Goal: Obtain resource: Obtain resource

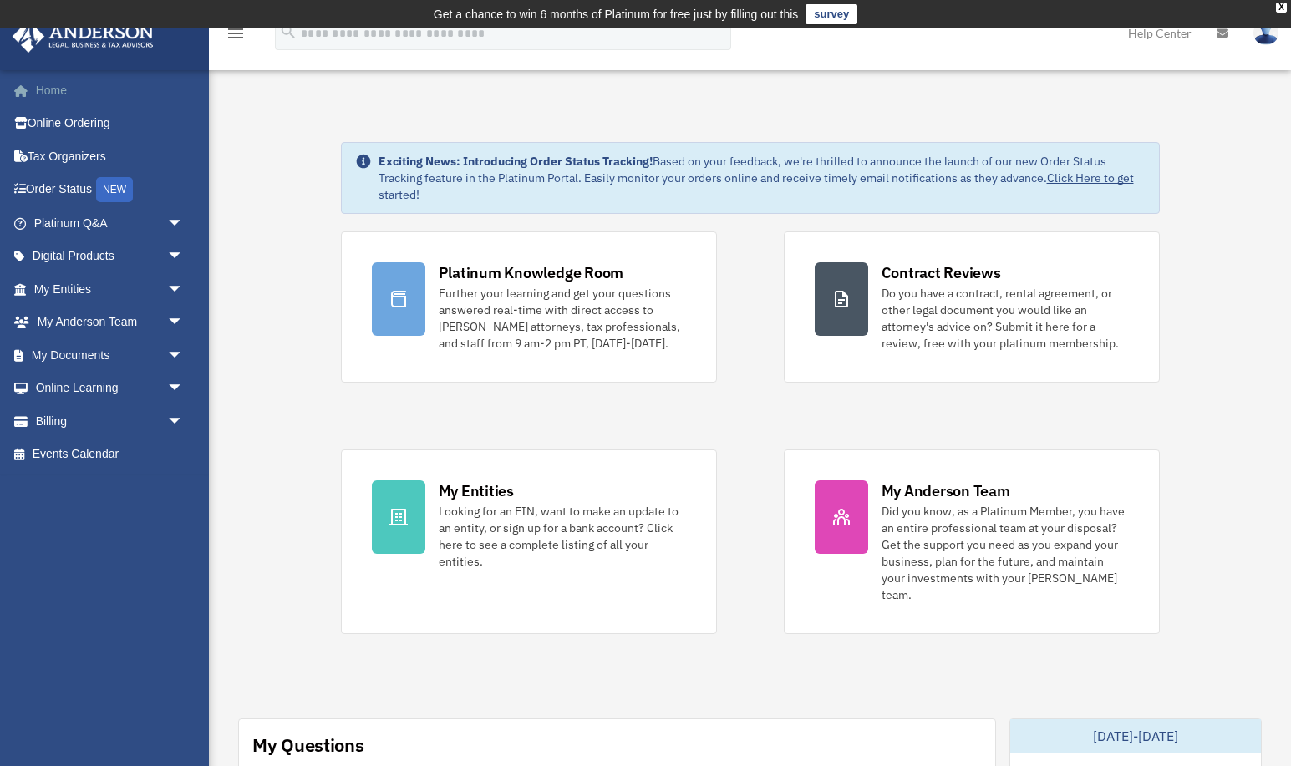
click at [48, 89] on link "Home" at bounding box center [110, 90] width 197 height 33
click at [173, 353] on span "arrow_drop_down" at bounding box center [183, 355] width 33 height 34
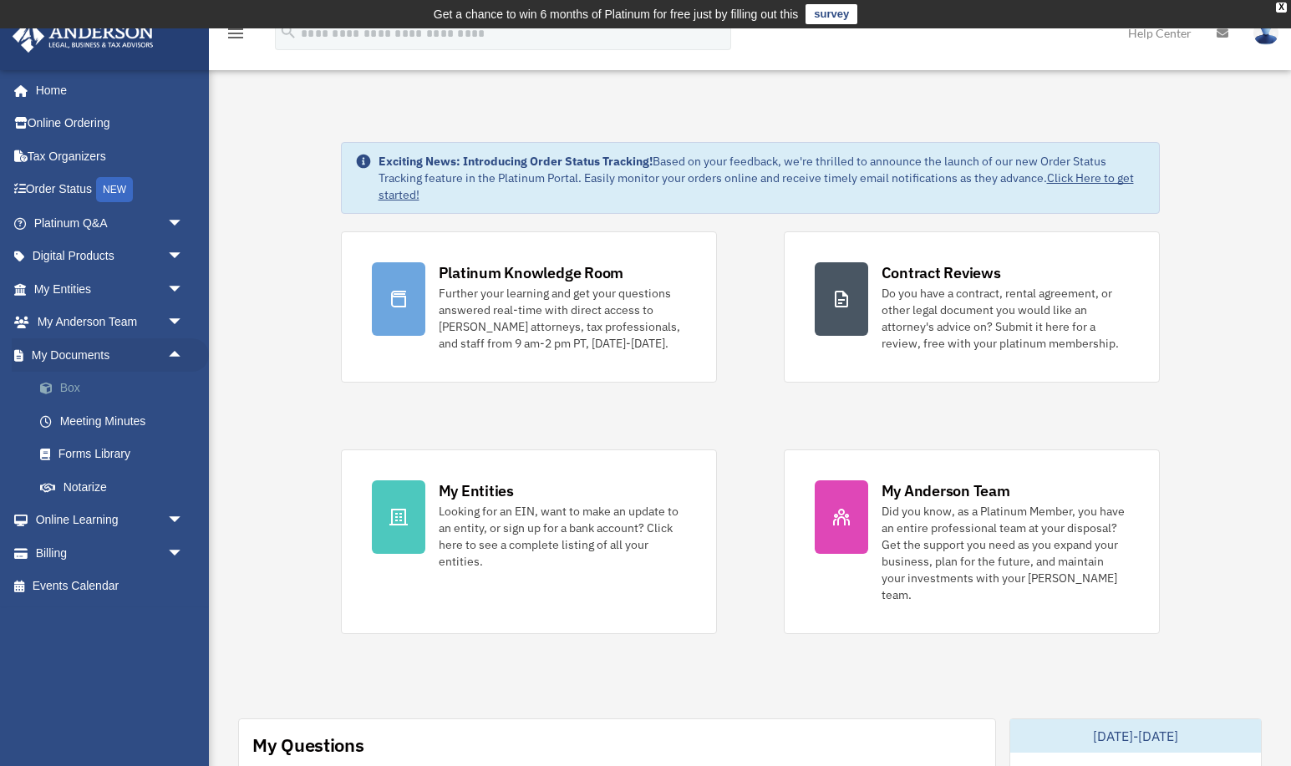
click at [68, 387] on link "Box" at bounding box center [115, 388] width 185 height 33
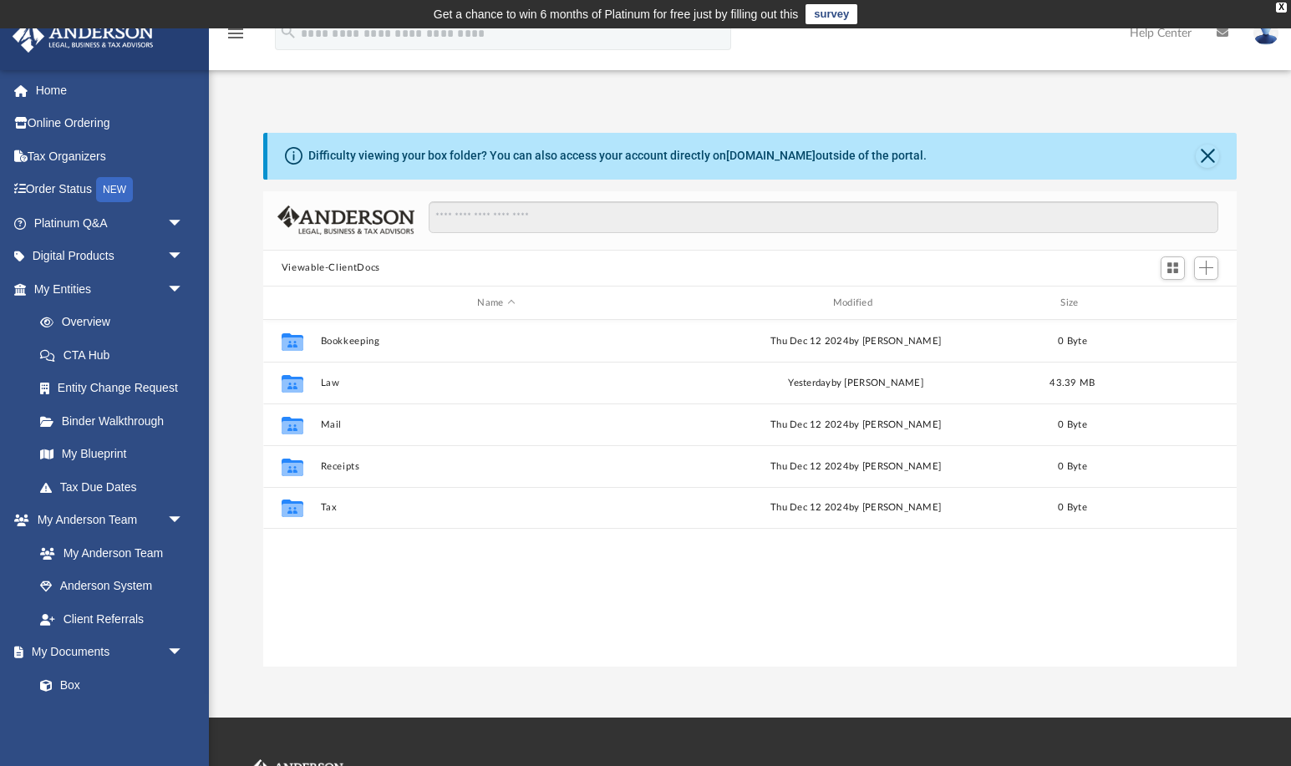
scroll to position [379, 973]
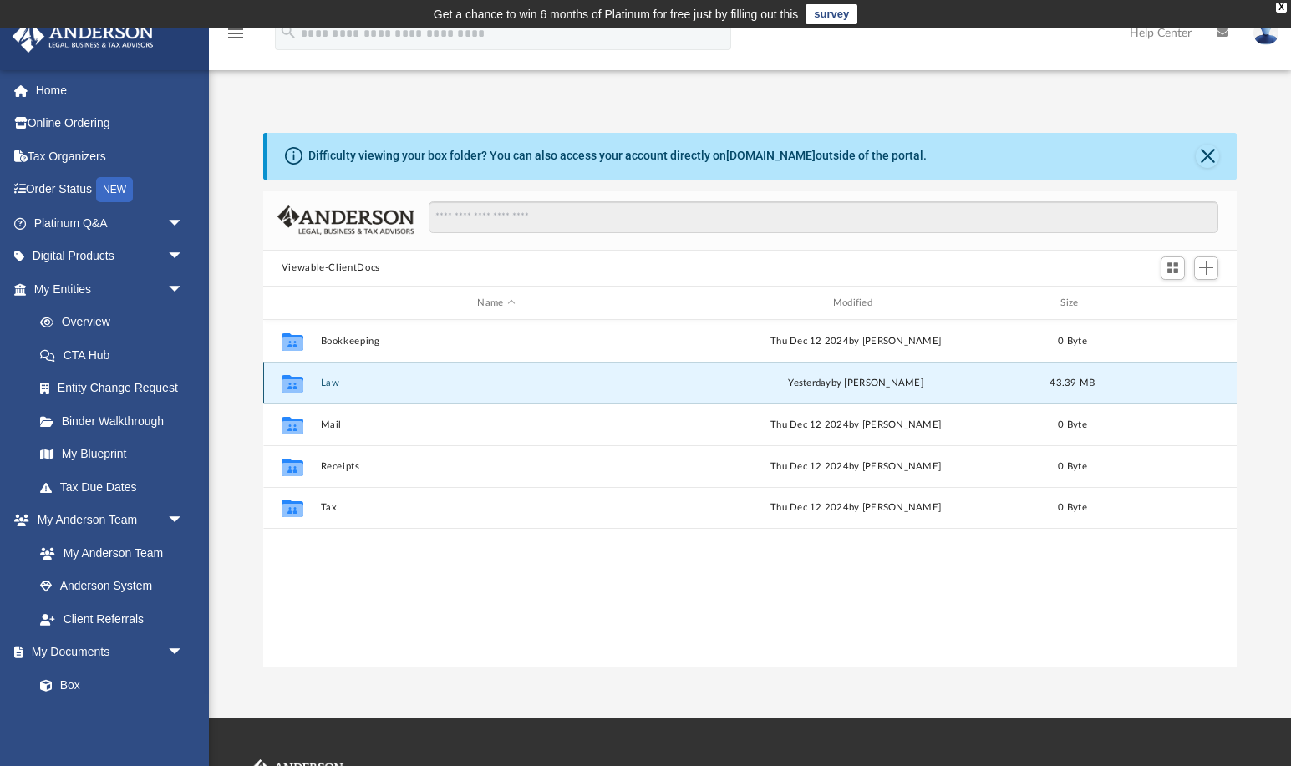
click at [331, 384] on button "Law" at bounding box center [496, 383] width 352 height 11
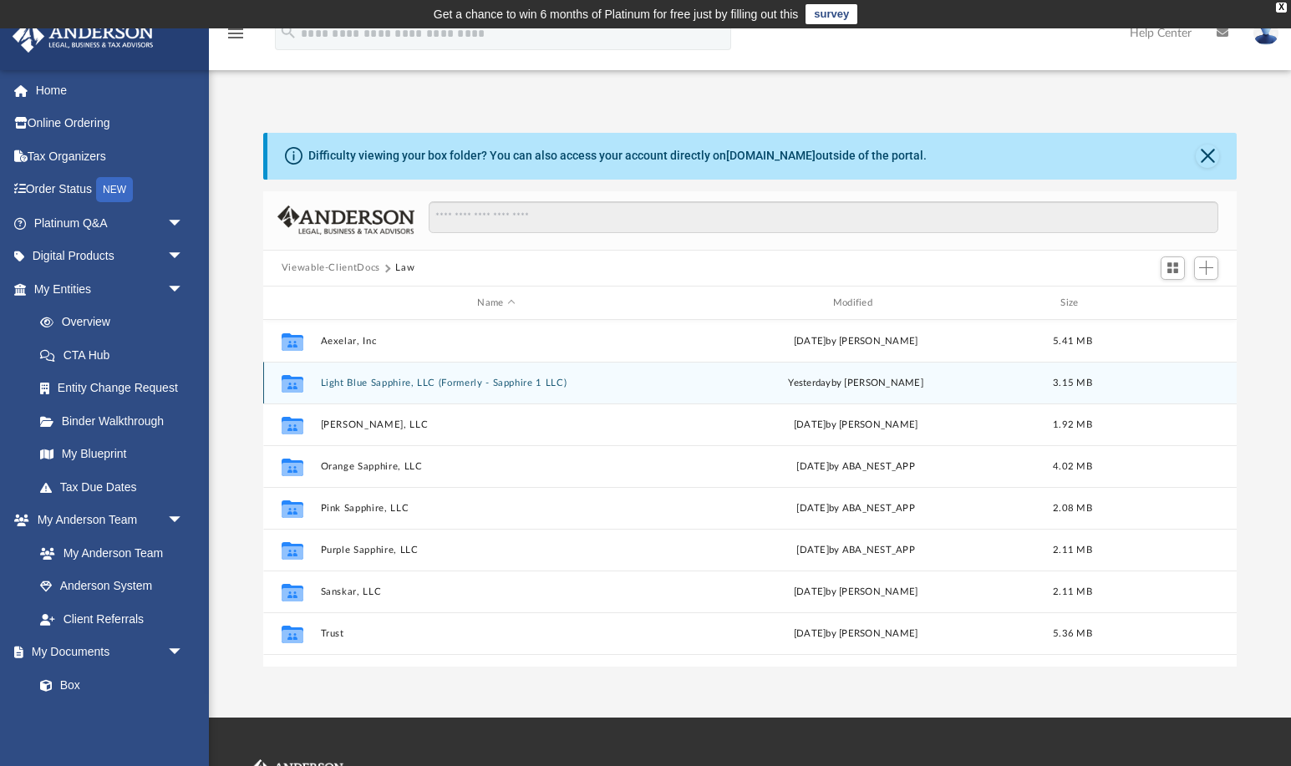
click at [402, 385] on button "Light Blue Sapphire, LLC (Formerly - Sapphire 1 LLC)" at bounding box center [496, 383] width 352 height 11
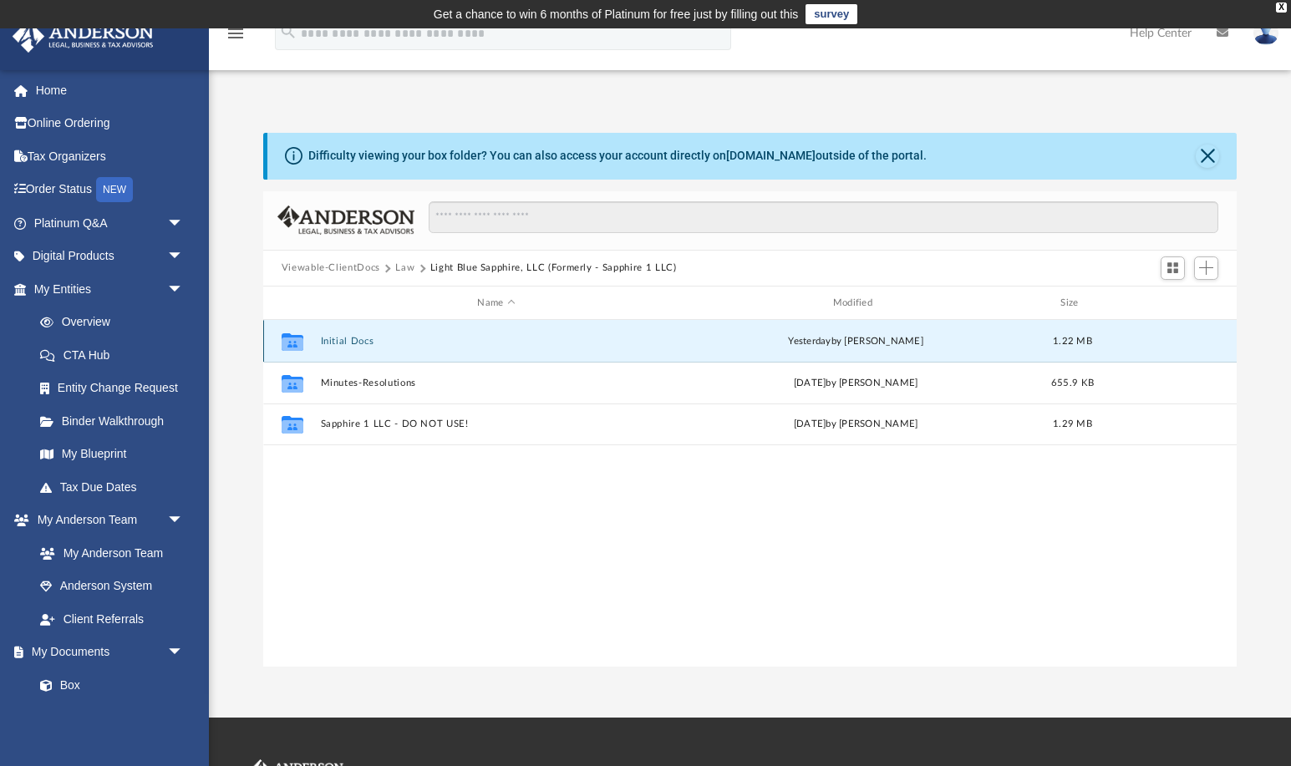
click at [357, 340] on button "Initial Docs" at bounding box center [496, 341] width 352 height 11
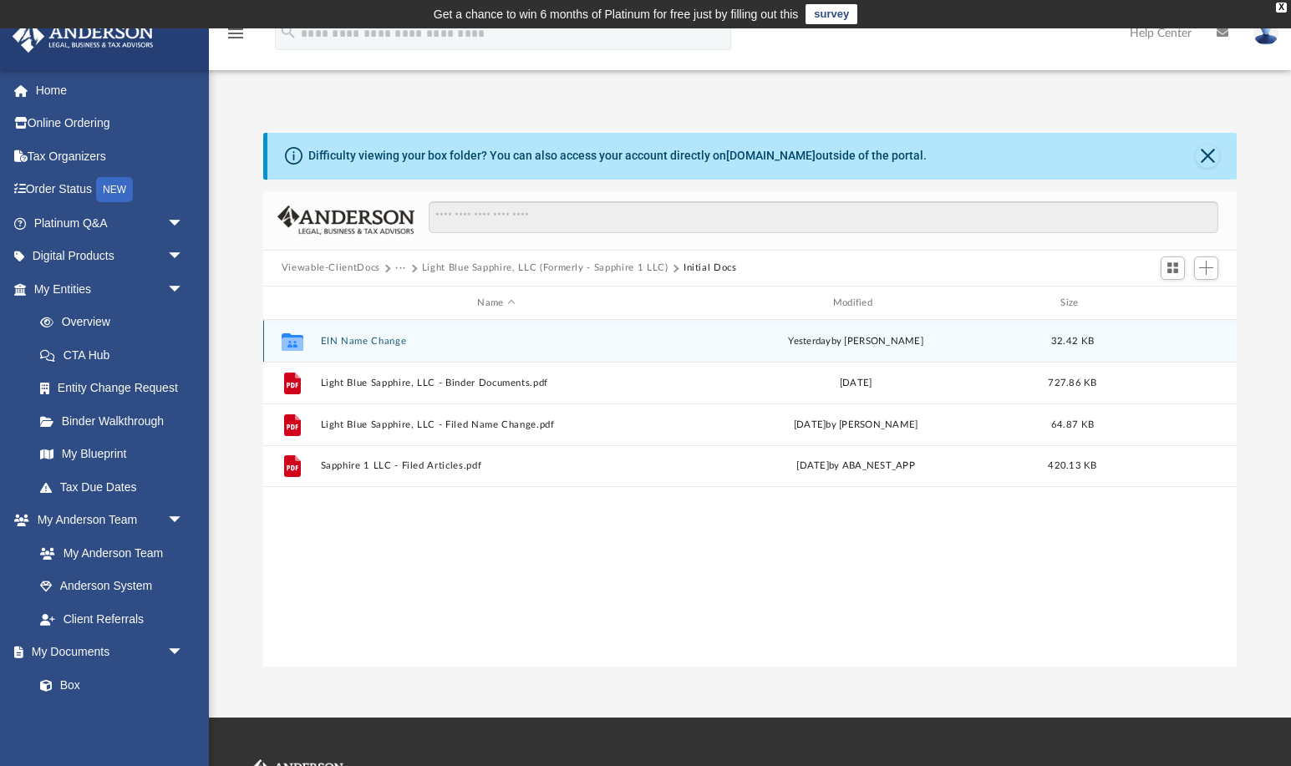
click at [373, 342] on button "EIN Name Change" at bounding box center [496, 341] width 352 height 11
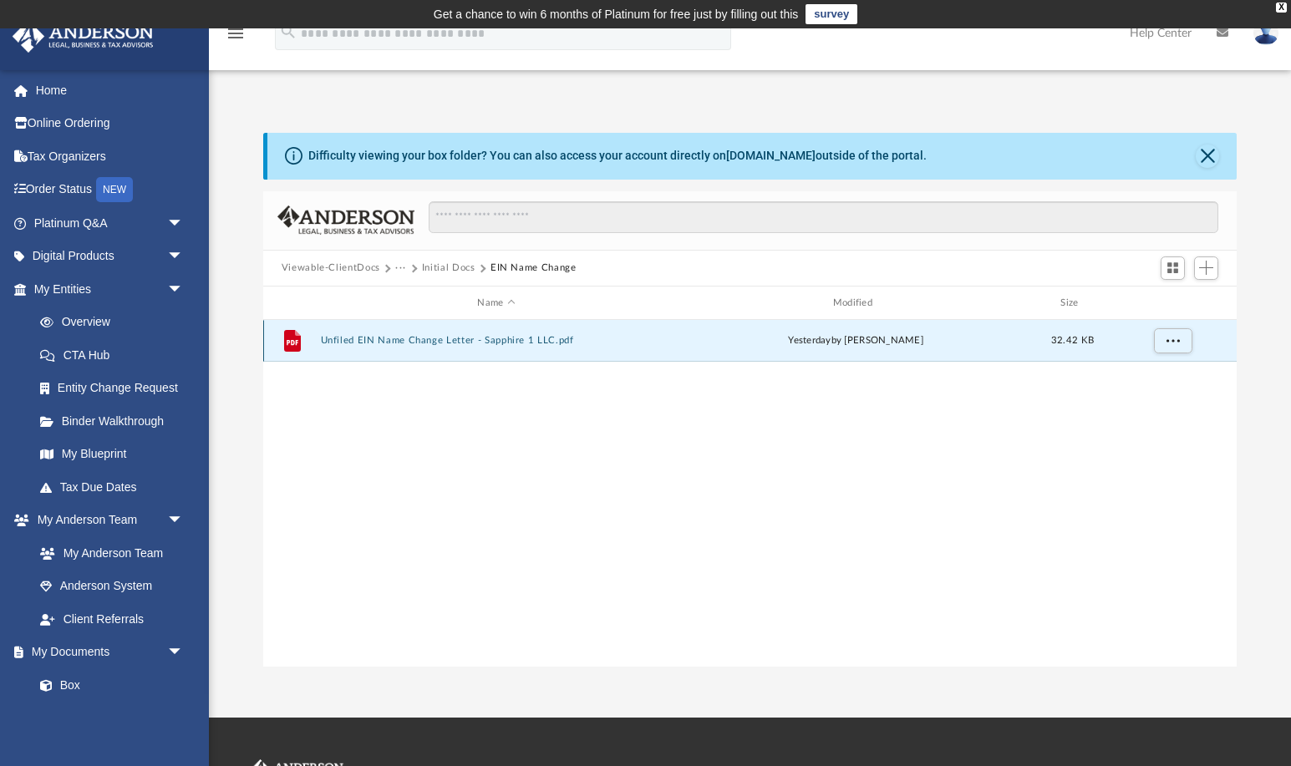
click at [373, 342] on button "Unfiled EIN Name Change Letter - Sapphire 1 LLC.pdf" at bounding box center [496, 341] width 352 height 11
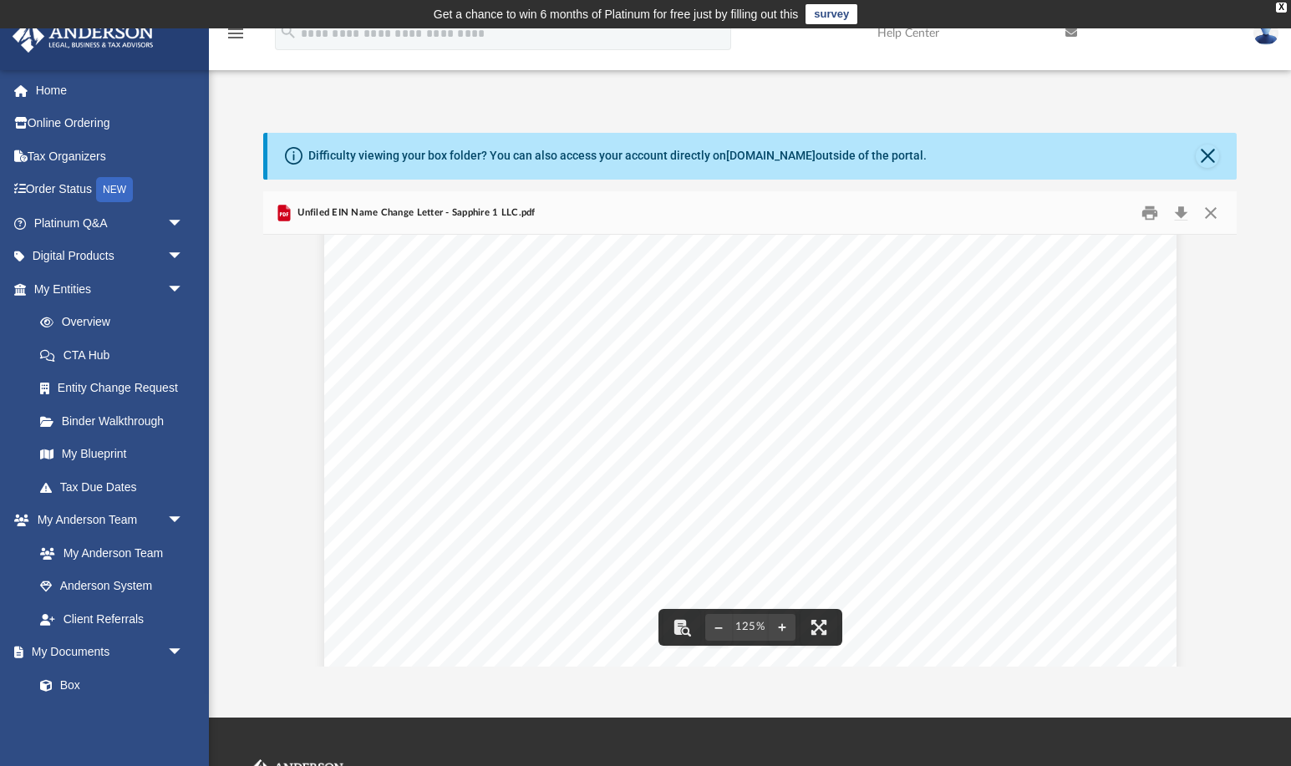
scroll to position [0, 0]
click at [1150, 215] on button "Print" at bounding box center [1149, 213] width 33 height 26
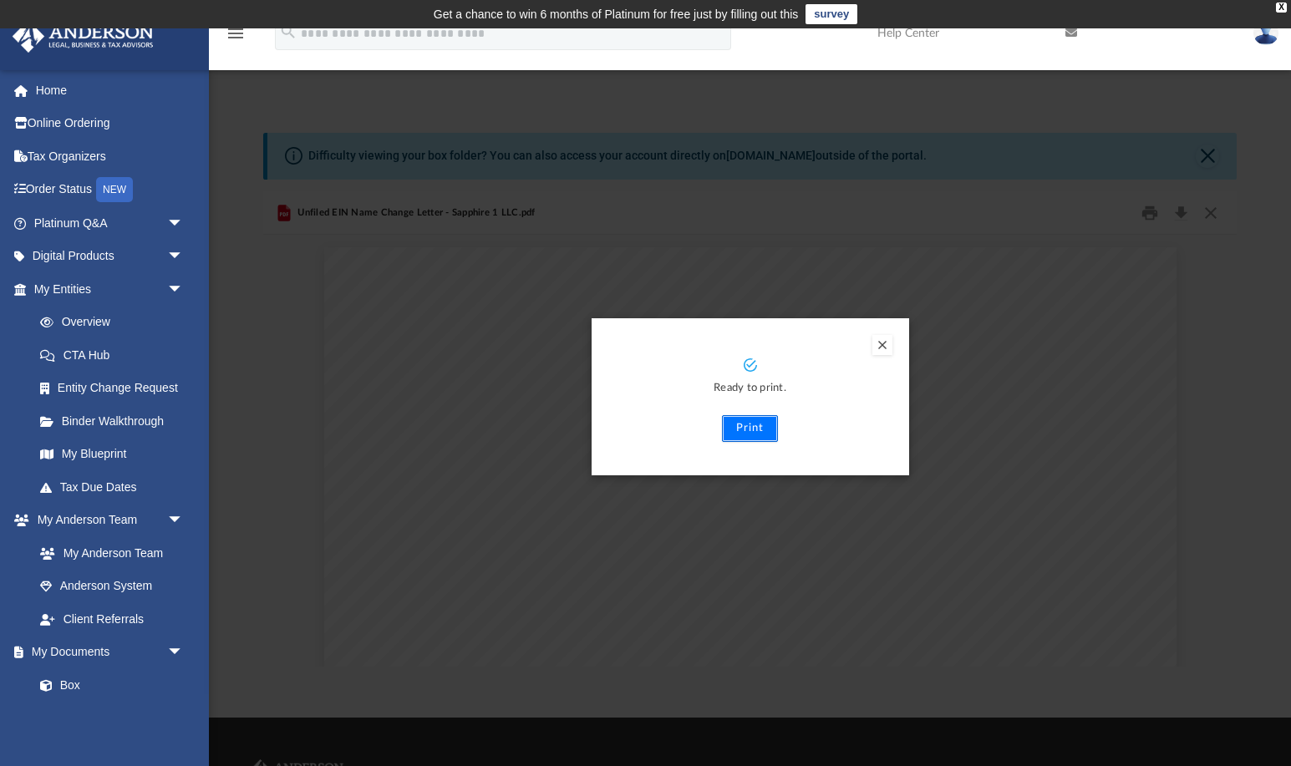
click at [752, 425] on button "Print" at bounding box center [750, 428] width 56 height 27
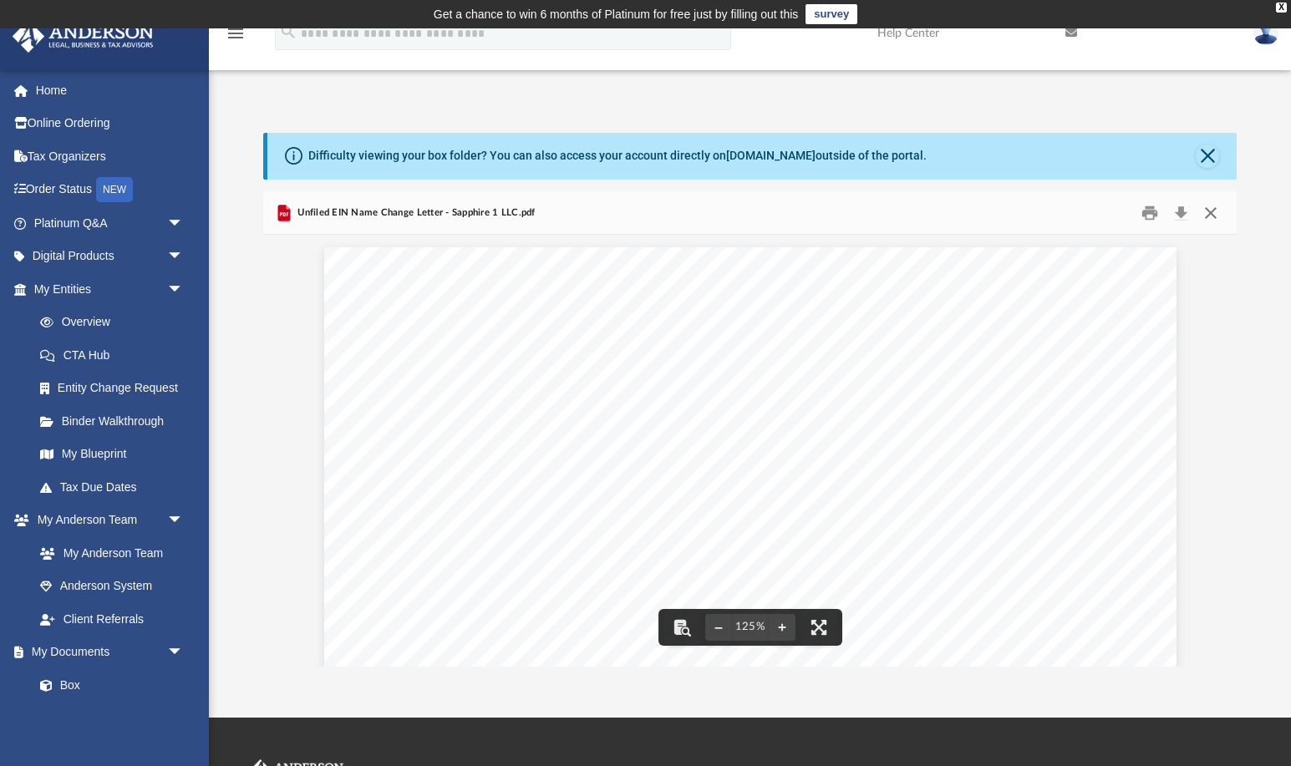
click at [1213, 213] on button "Close" at bounding box center [1210, 213] width 30 height 26
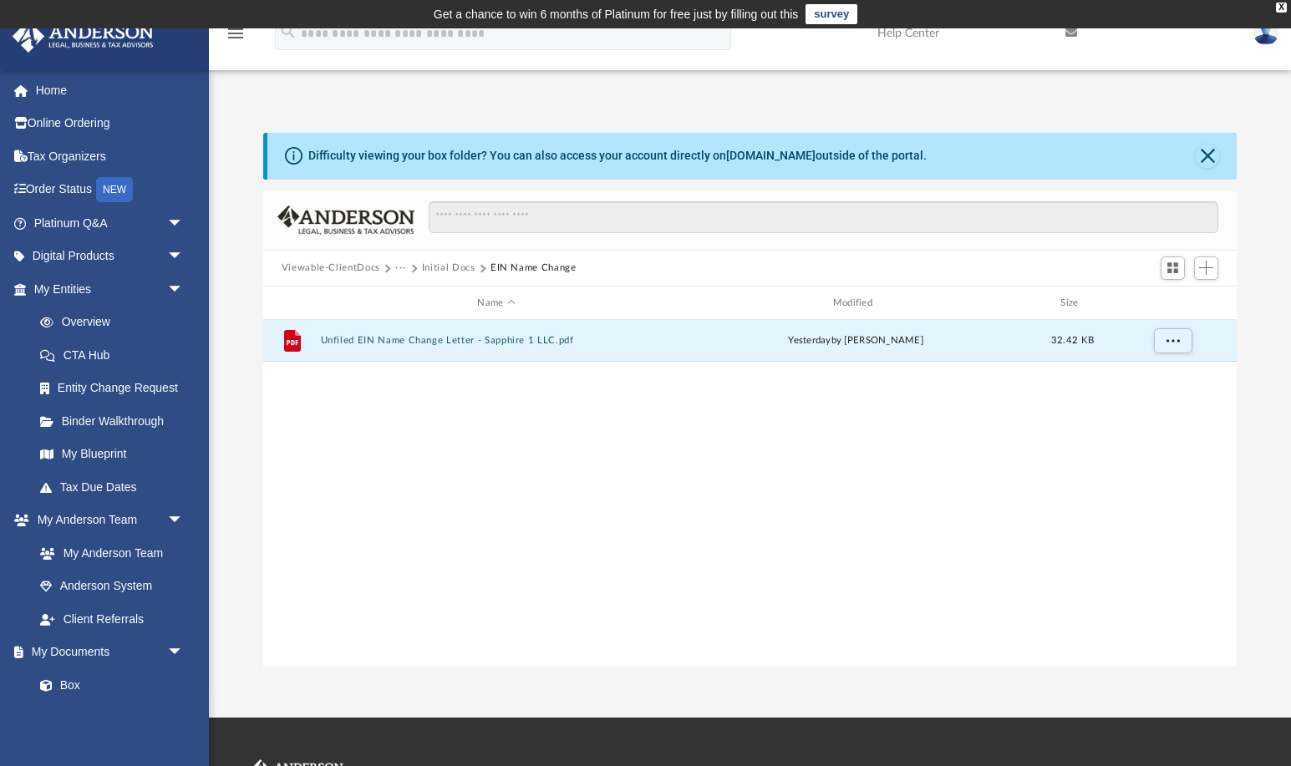
click at [451, 271] on button "Initial Docs" at bounding box center [448, 268] width 53 height 15
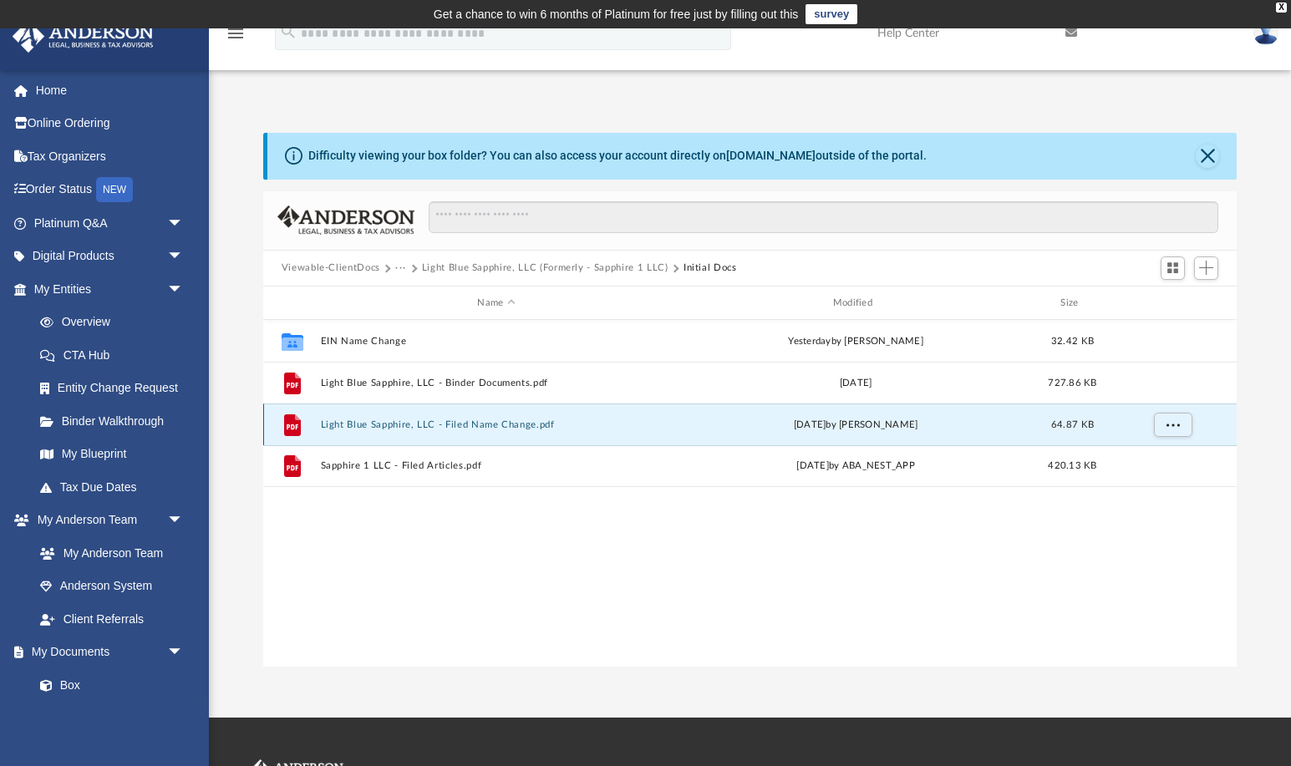
click at [420, 426] on button "Light Blue Sapphire, LLC - Filed Name Change.pdf" at bounding box center [496, 424] width 352 height 11
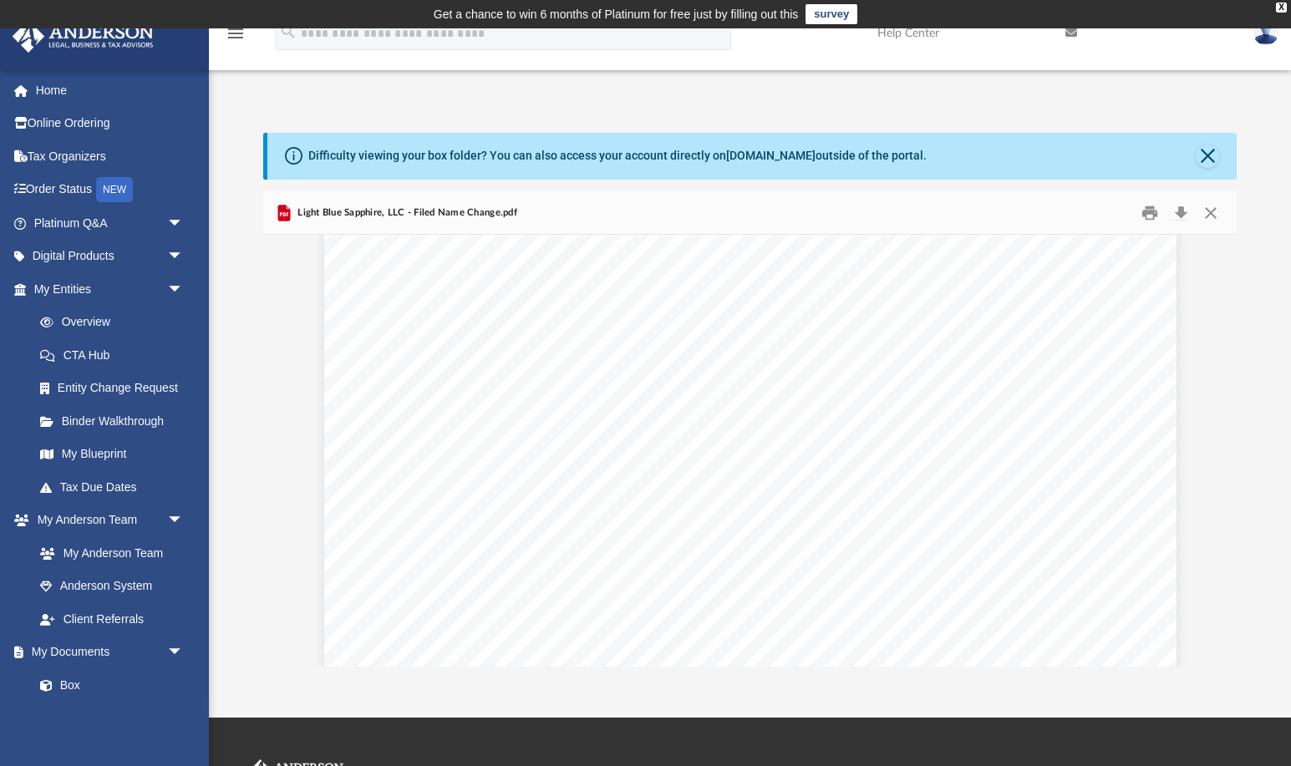
scroll to position [2559, 0]
click at [1211, 216] on button "Close" at bounding box center [1210, 213] width 30 height 26
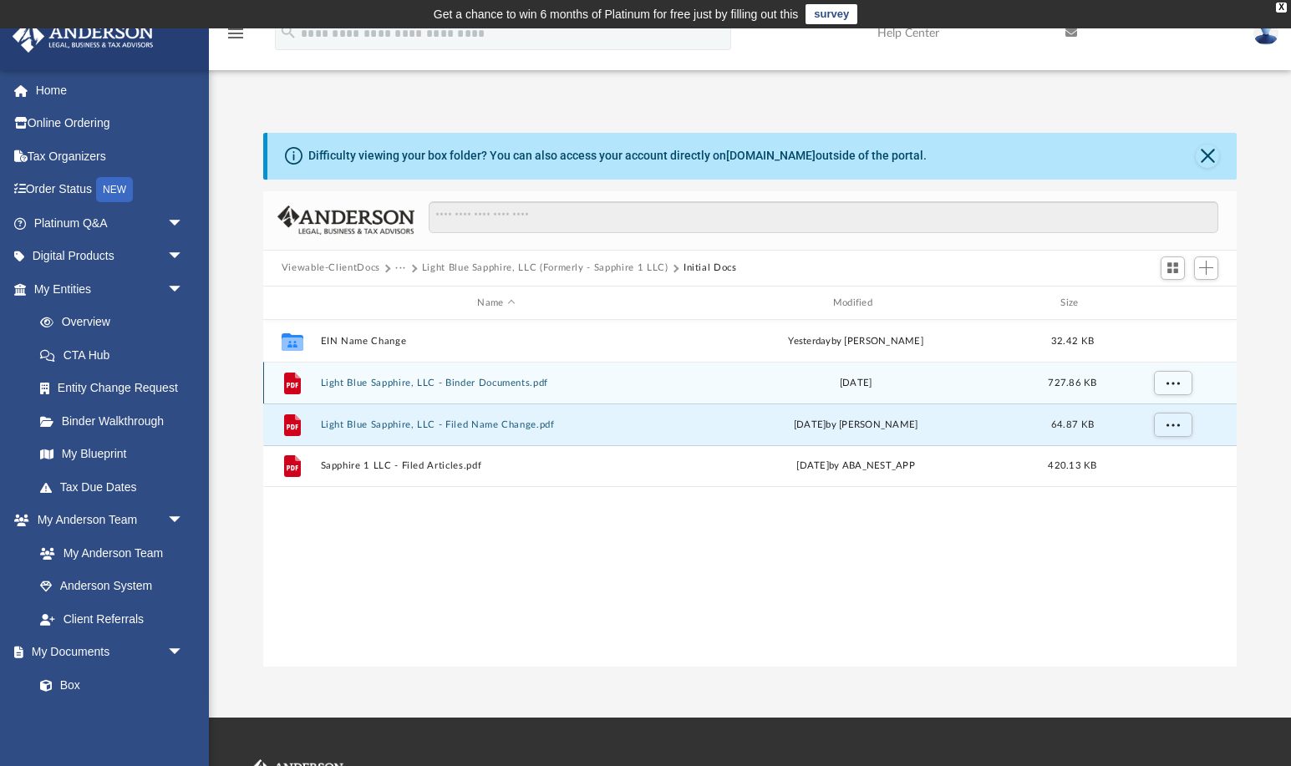
click at [413, 384] on button "Light Blue Sapphire, LLC - Binder Documents.pdf" at bounding box center [496, 383] width 352 height 11
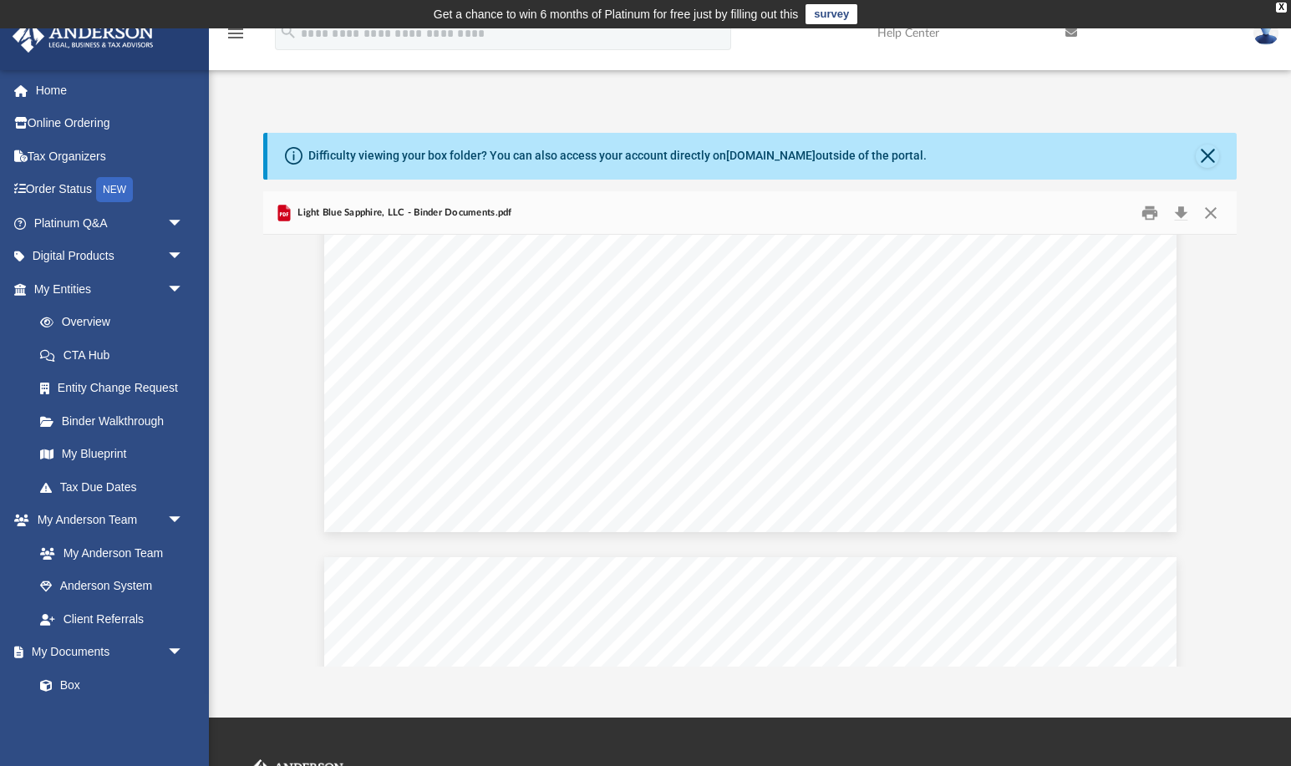
scroll to position [38030, 0]
